Goal: Task Accomplishment & Management: Use online tool/utility

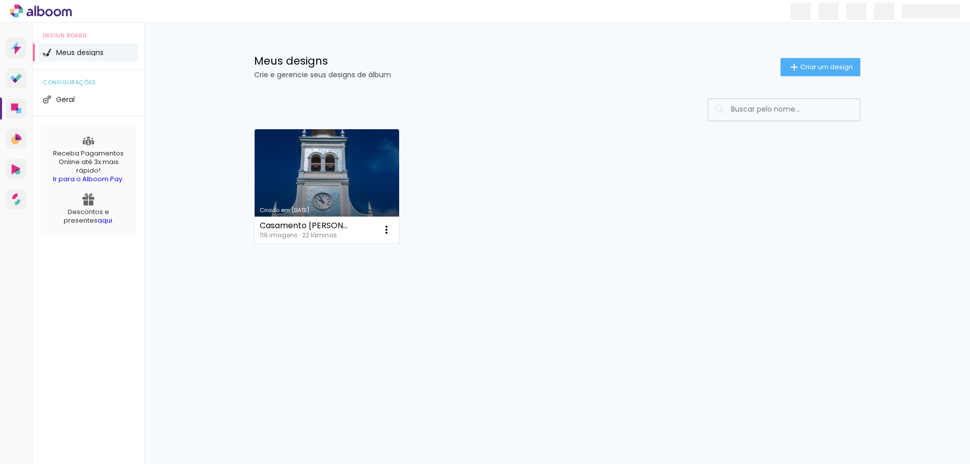
click at [323, 198] on link "Criado em [DATE]" at bounding box center [327, 186] width 145 height 114
click at [349, 167] on link "Criado em [DATE]" at bounding box center [327, 186] width 145 height 114
